Goal: Task Accomplishment & Management: Manage account settings

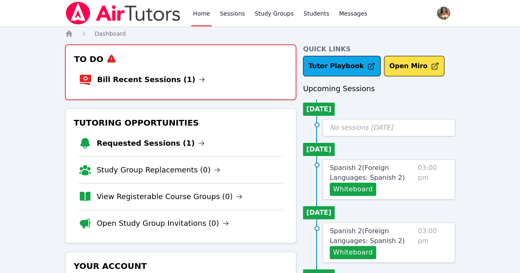
click at [149, 142] on link "Requested Sessions (1)" at bounding box center [151, 144] width 108 height 12
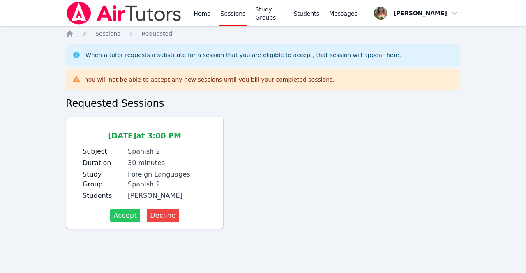
click at [126, 217] on span "Accept" at bounding box center [124, 216] width 23 height 10
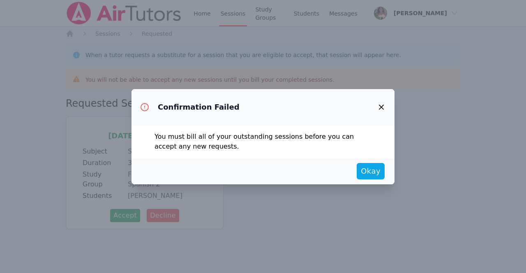
click at [381, 107] on icon "button" at bounding box center [381, 107] width 5 height 5
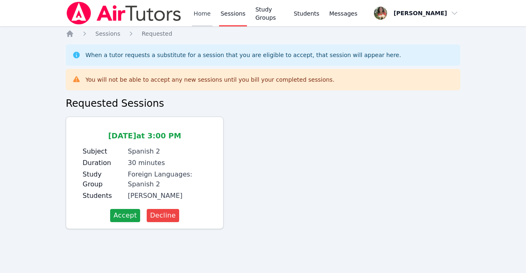
click at [196, 13] on link "Home" at bounding box center [202, 13] width 20 height 26
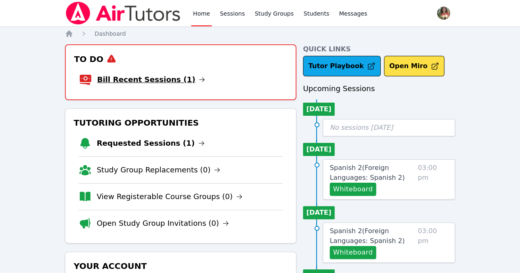
click at [150, 79] on link "Bill Recent Sessions (1)" at bounding box center [151, 80] width 108 height 12
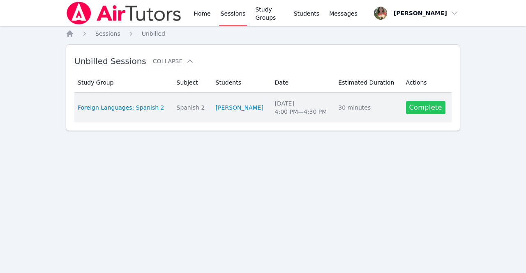
click at [437, 103] on link "Complete" at bounding box center [425, 107] width 39 height 13
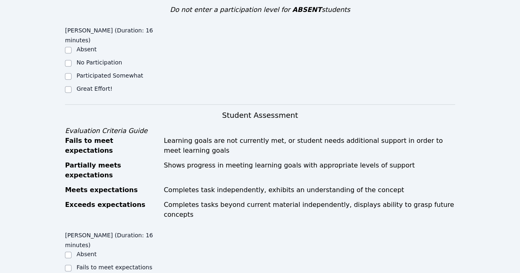
scroll to position [234, 0]
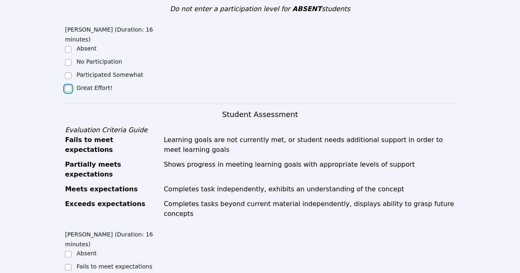
click at [67, 85] on input "Great Effort!" at bounding box center [68, 88] width 7 height 7
checkbox input "true"
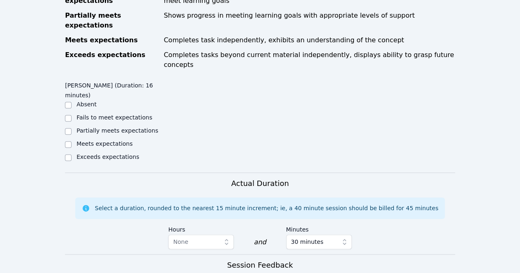
scroll to position [384, 0]
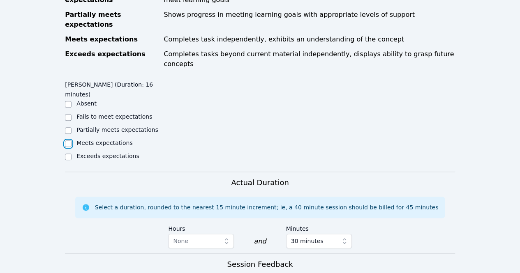
click at [65, 141] on input "Meets expectations" at bounding box center [68, 144] width 7 height 7
checkbox input "true"
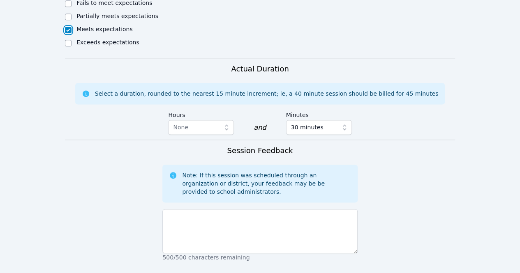
scroll to position [499, 0]
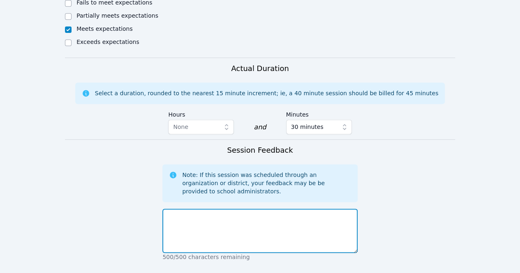
click at [183, 209] on textarea at bounding box center [259, 231] width 195 height 44
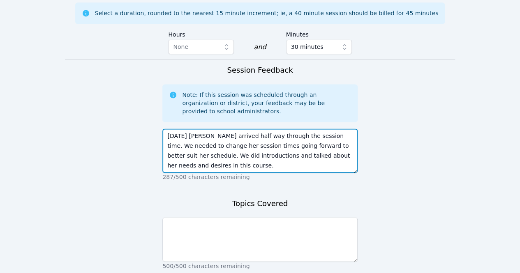
scroll to position [579, 0]
type textarea "Today Tehzeeb arrived half way through the session time. We needed to change he…"
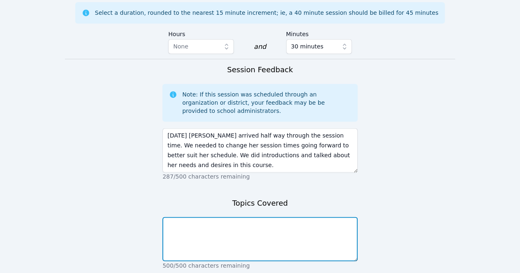
click at [183, 217] on textarea at bounding box center [259, 239] width 195 height 44
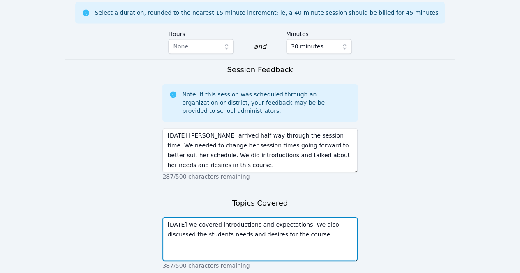
type textarea "Today we covered introductions and expectations. We also discussed the students…"
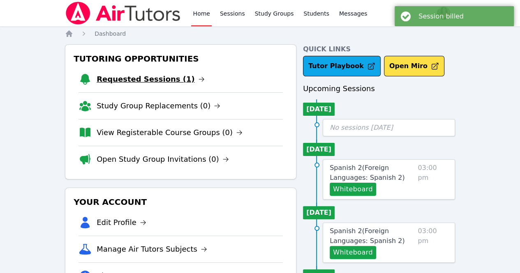
click at [166, 80] on link "Requested Sessions (1)" at bounding box center [151, 80] width 108 height 12
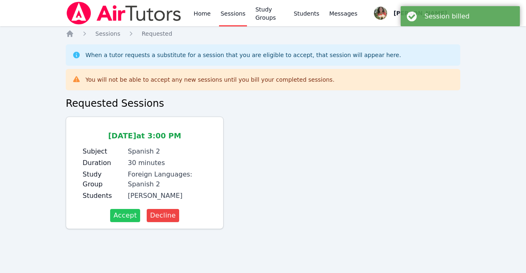
click at [128, 212] on span "Accept" at bounding box center [124, 216] width 23 height 10
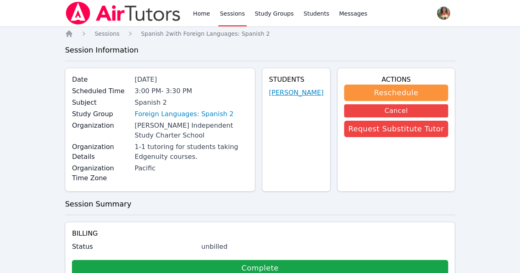
click at [299, 89] on link "Tehzeeb Khan" at bounding box center [296, 93] width 55 height 10
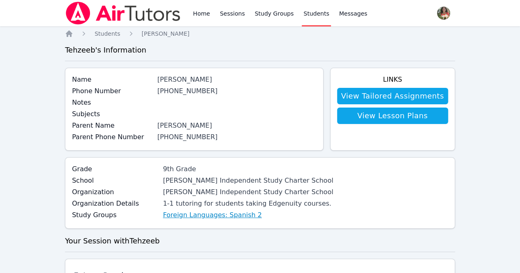
click at [189, 215] on link "Foreign Languages: Spanish 2" at bounding box center [212, 215] width 99 height 10
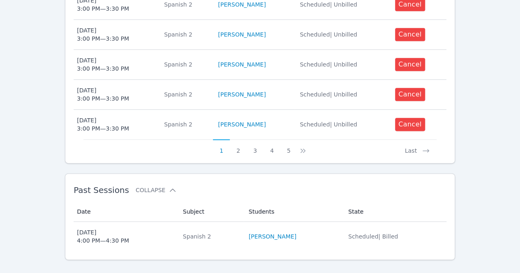
scroll to position [454, 0]
click at [301, 146] on icon at bounding box center [303, 150] width 8 height 8
click at [302, 141] on button at bounding box center [307, 147] width 10 height 16
click at [304, 146] on icon at bounding box center [308, 150] width 8 height 8
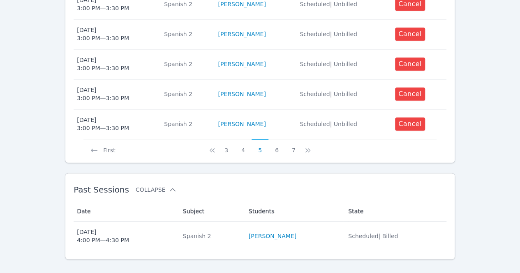
click at [305, 148] on icon at bounding box center [306, 150] width 2 height 4
click at [299, 146] on icon at bounding box center [299, 150] width 8 height 8
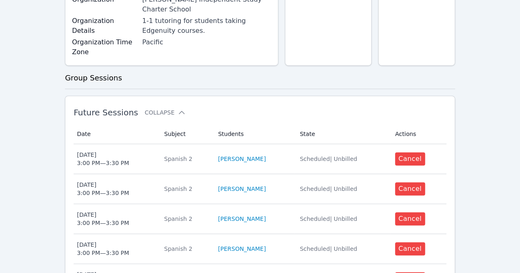
scroll to position [152, 0]
